Goal: Transaction & Acquisition: Obtain resource

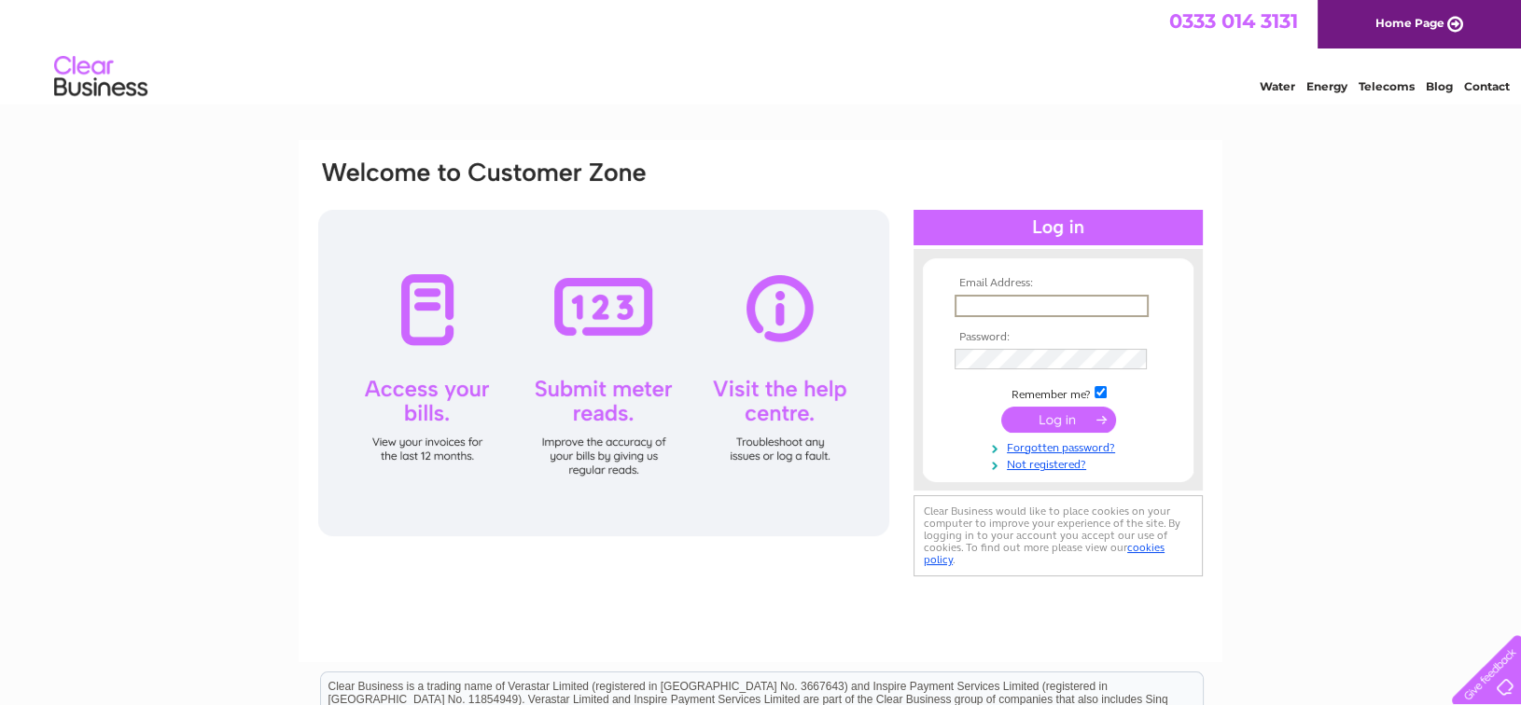
click at [1024, 298] on input "text" at bounding box center [1051, 306] width 194 height 22
type input "klongstaff@hwca.com"
click at [1001, 406] on input "submit" at bounding box center [1058, 419] width 115 height 26
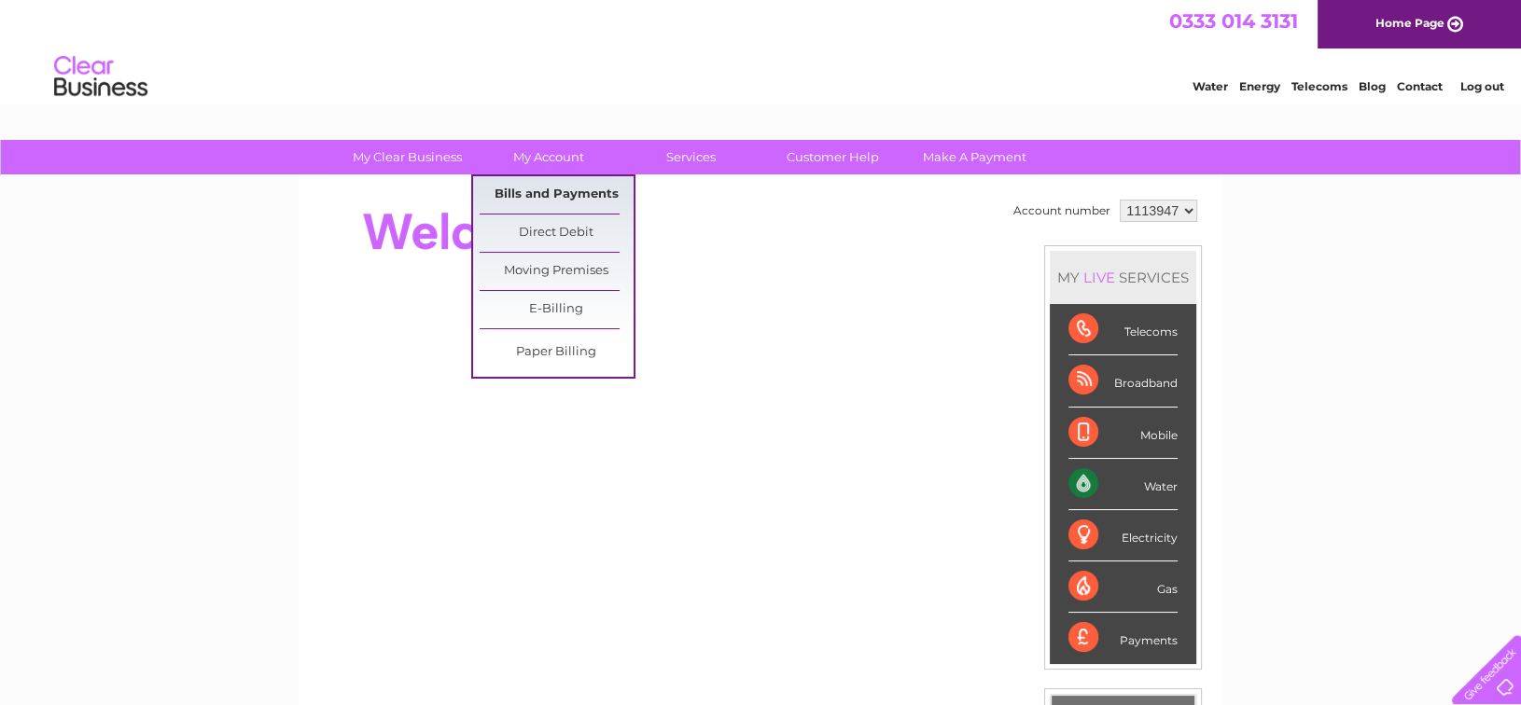
click at [555, 186] on link "Bills and Payments" at bounding box center [557, 194] width 154 height 37
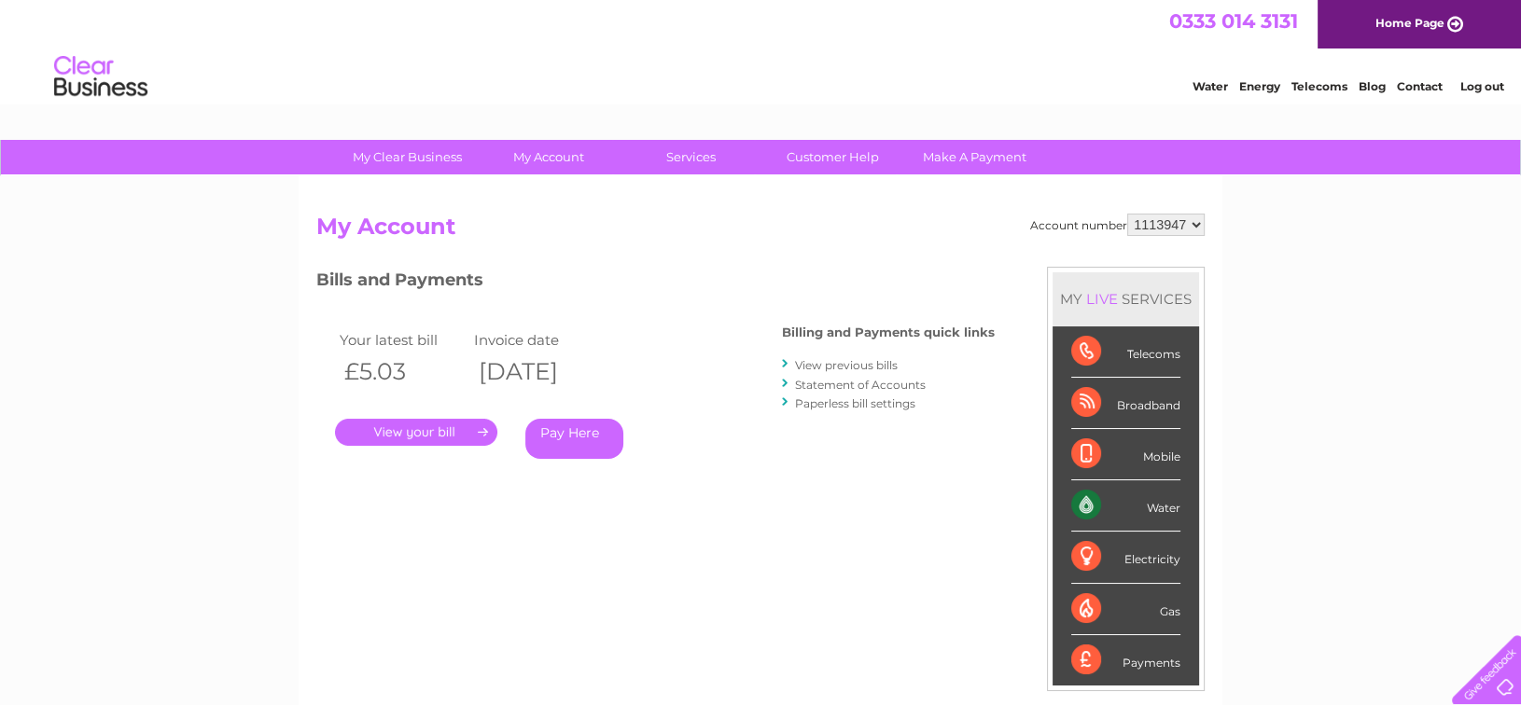
scroll to position [93, 0]
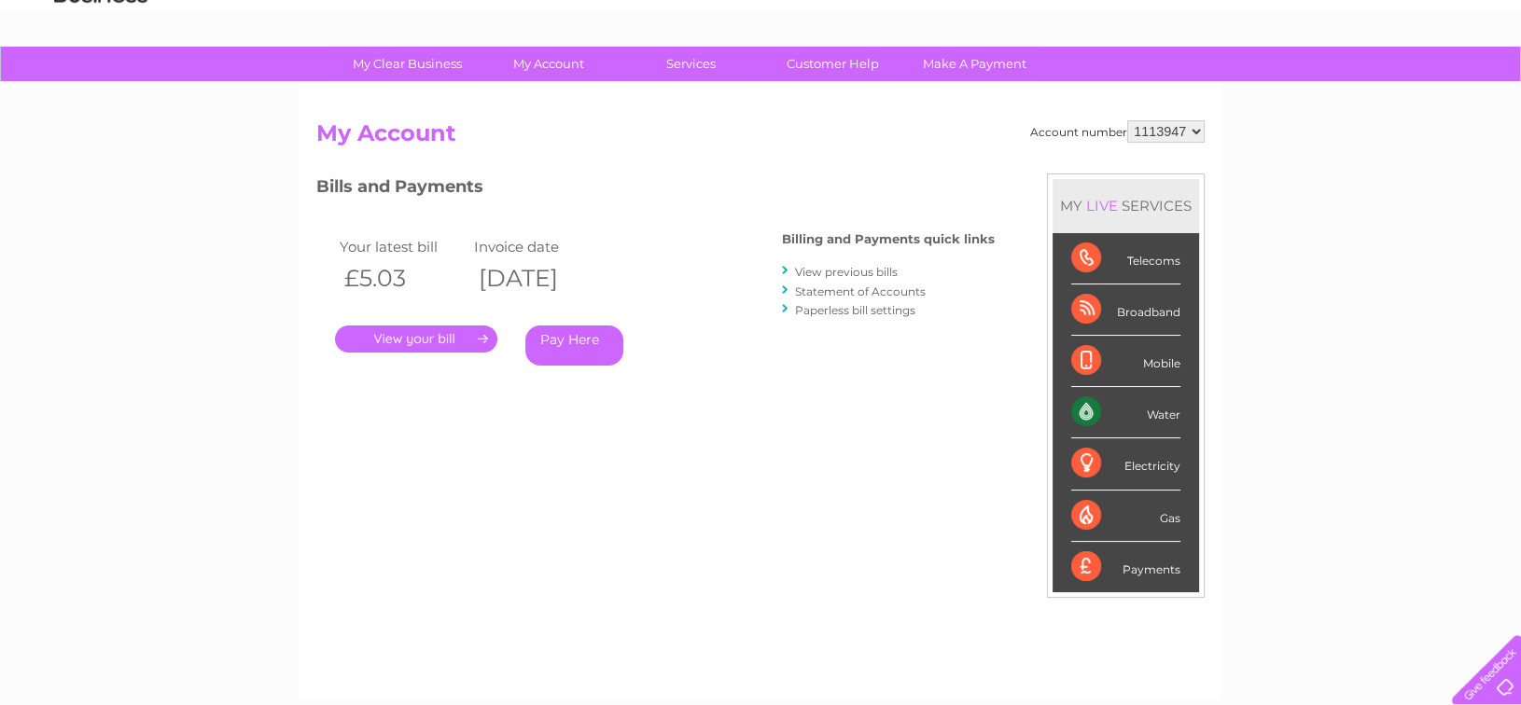
click at [418, 333] on link "." at bounding box center [416, 339] width 162 height 27
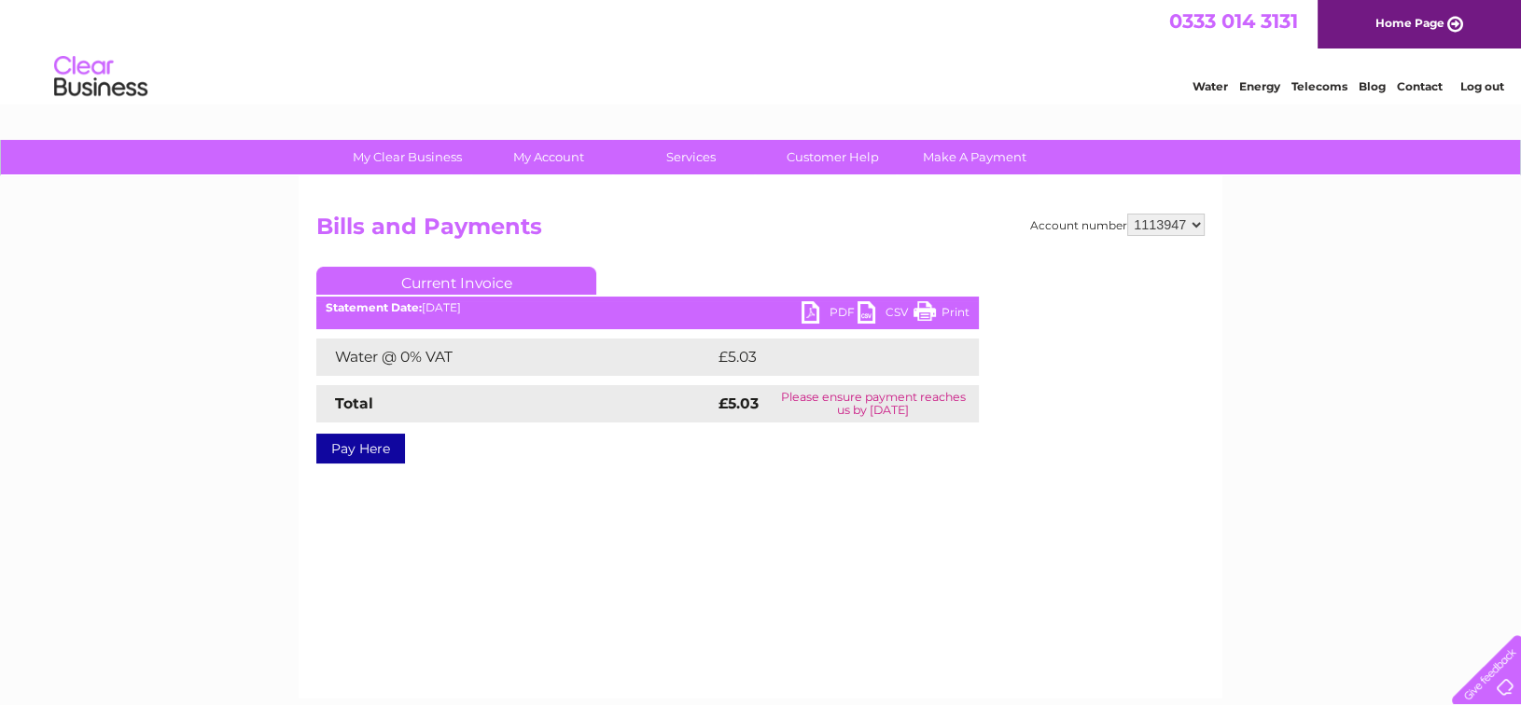
click at [816, 307] on link "PDF" at bounding box center [829, 314] width 56 height 27
click at [904, 231] on h2 "Bills and Payments" at bounding box center [760, 231] width 888 height 35
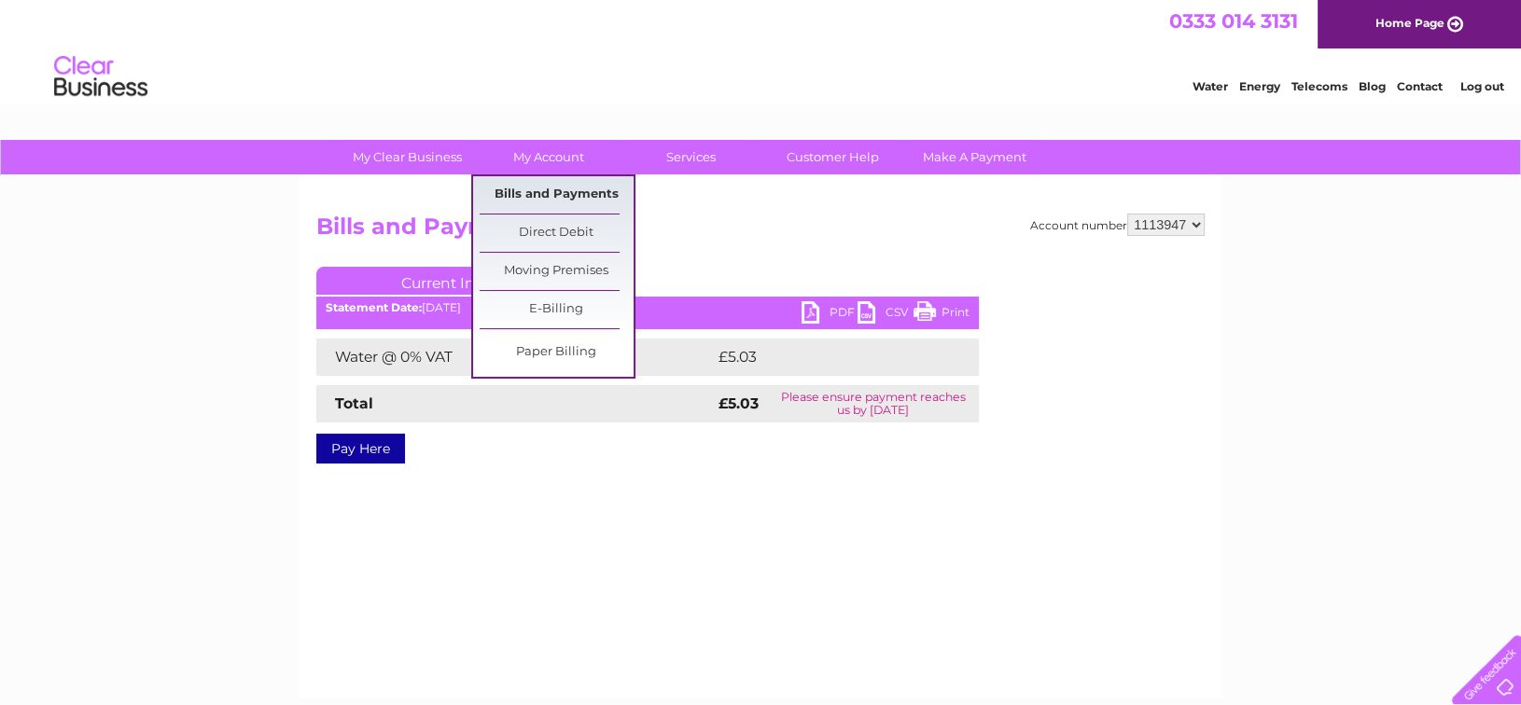
click at [539, 187] on link "Bills and Payments" at bounding box center [557, 194] width 154 height 37
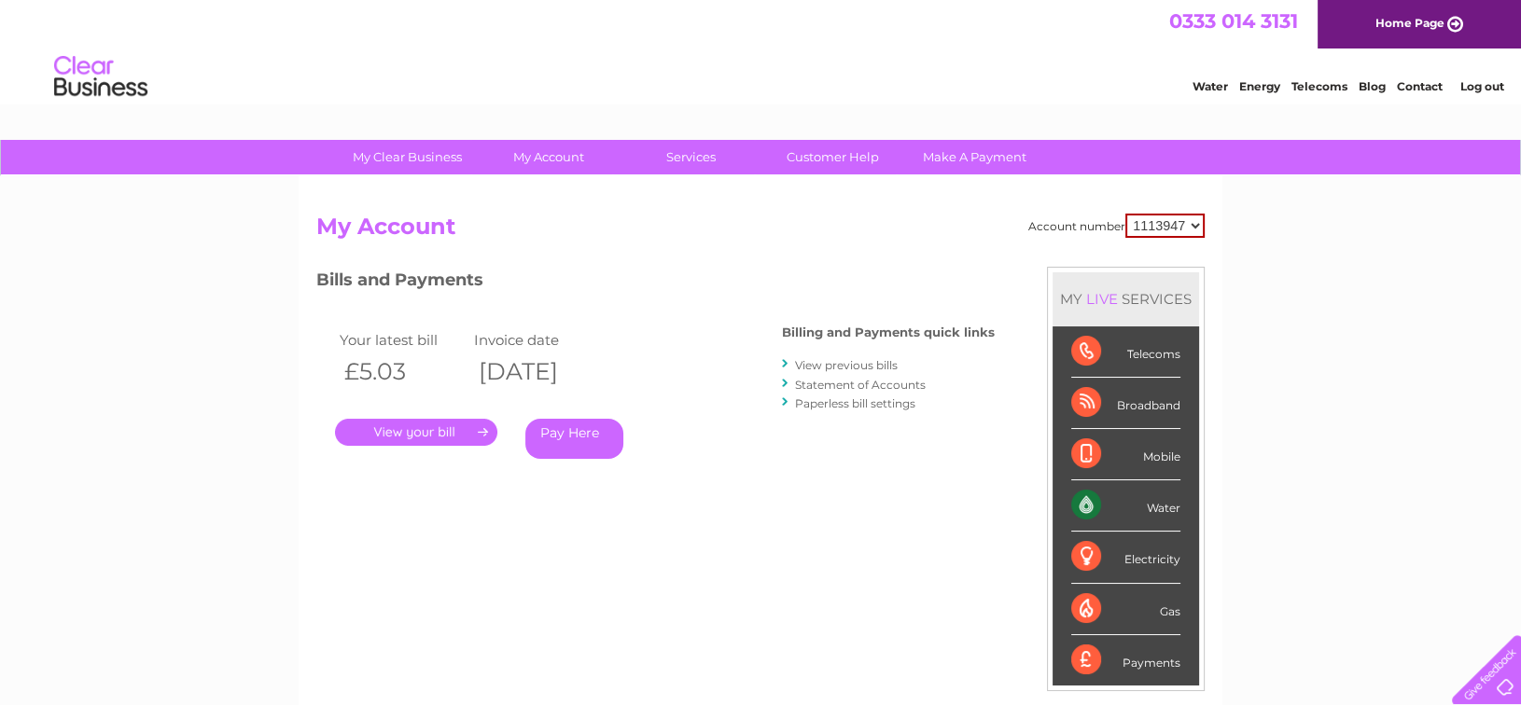
click at [853, 363] on link "View previous bills" at bounding box center [846, 365] width 103 height 14
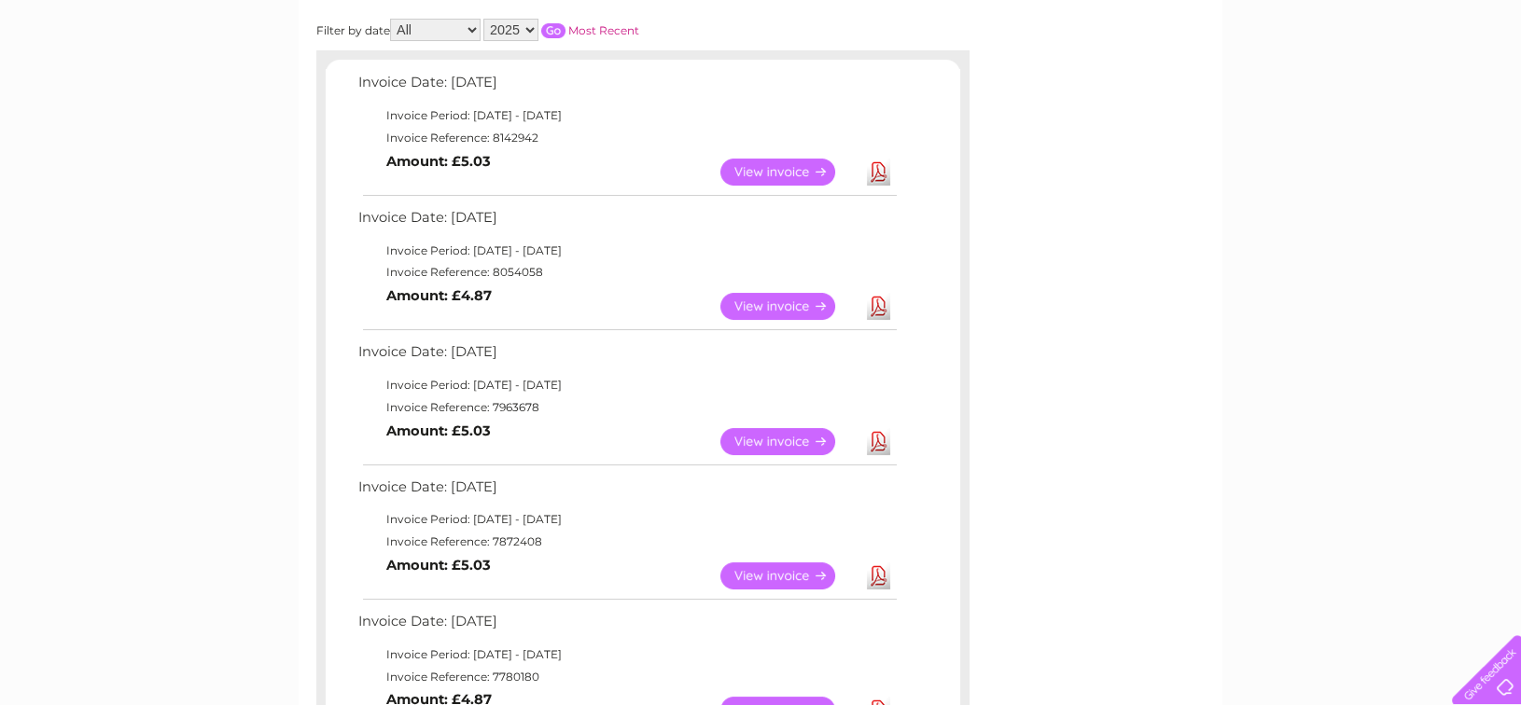
scroll to position [373, 0]
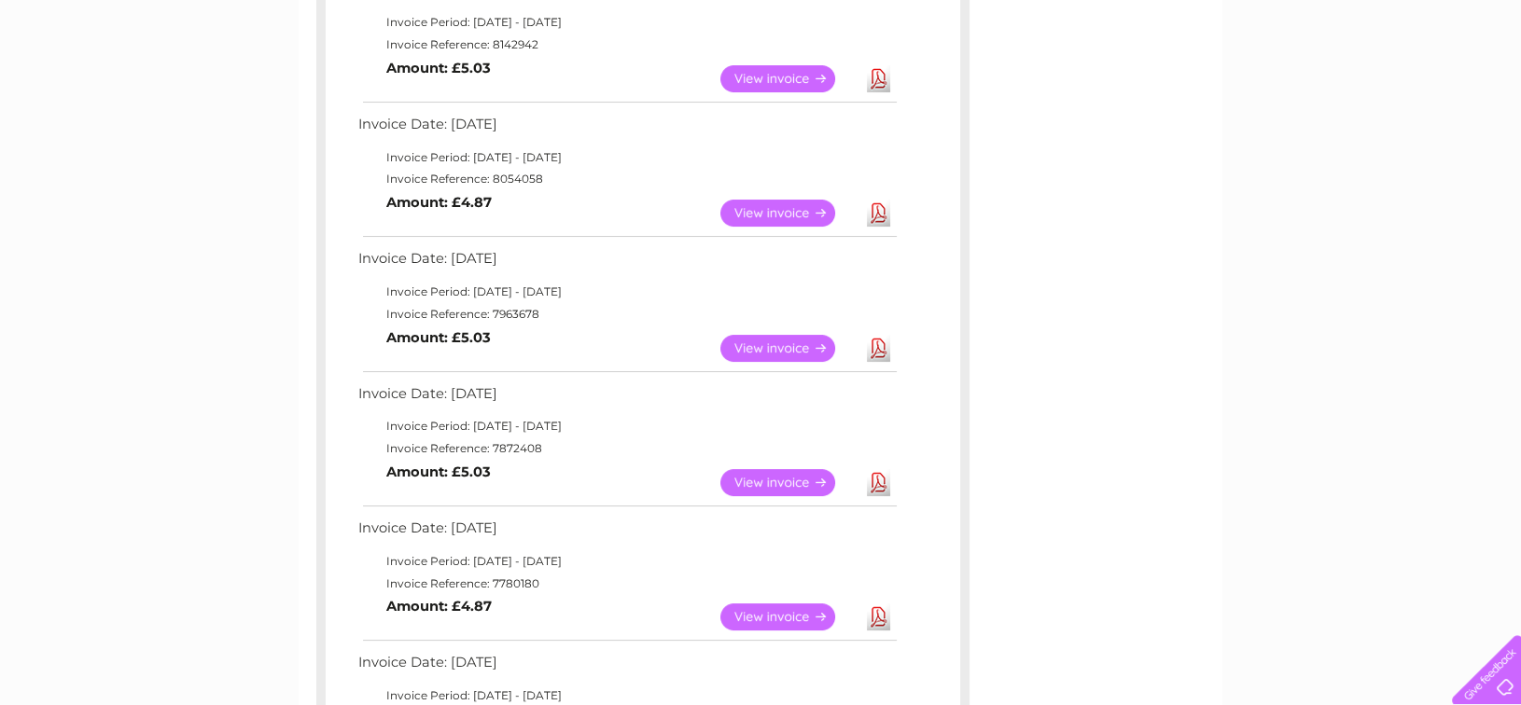
click at [879, 474] on link "Download" at bounding box center [878, 482] width 23 height 27
click at [883, 341] on link "Download" at bounding box center [878, 348] width 23 height 27
click at [878, 214] on link "Download" at bounding box center [878, 213] width 23 height 27
click at [882, 342] on link "Download" at bounding box center [878, 348] width 23 height 27
click at [873, 479] on link "Download" at bounding box center [878, 482] width 23 height 27
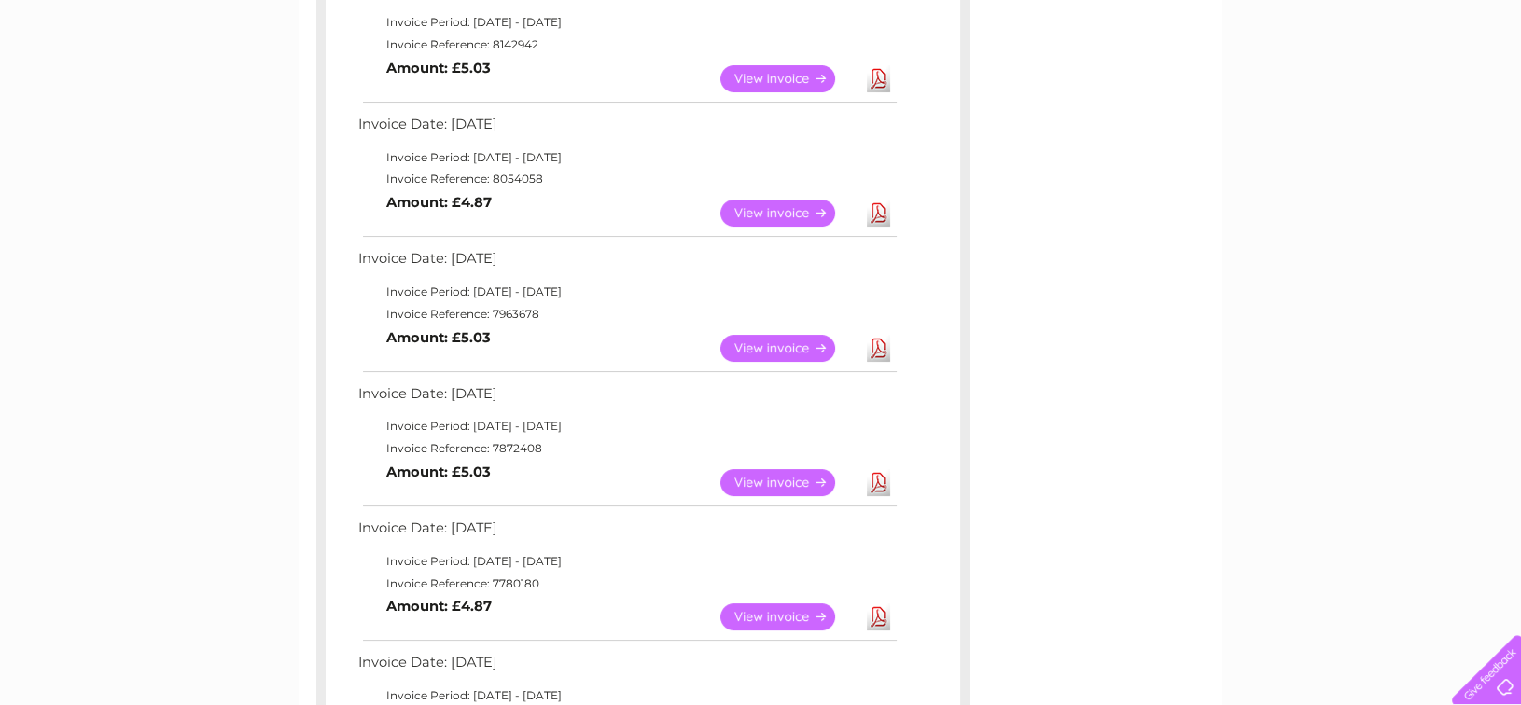
click at [1210, 324] on div "Account number 1113947 1147419 Previous Invoices Download or view any of your p…" at bounding box center [761, 607] width 924 height 1608
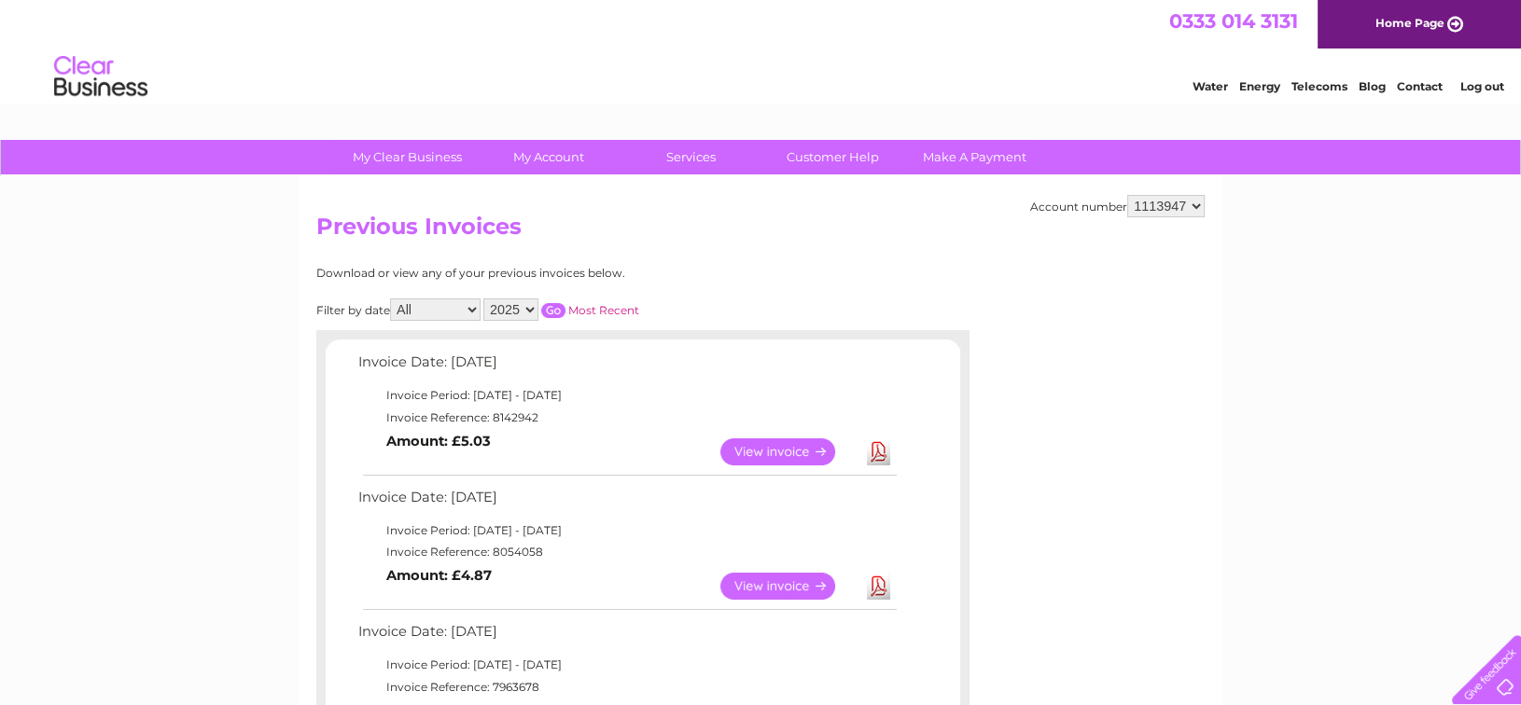
click at [1192, 203] on select "1113947 1147419" at bounding box center [1165, 206] width 77 height 22
select select "1147419"
click at [1129, 195] on select "1113947 1147419" at bounding box center [1165, 206] width 77 height 22
click at [1415, 25] on link "Home Page" at bounding box center [1418, 24] width 203 height 49
